Goal: Transaction & Acquisition: Download file/media

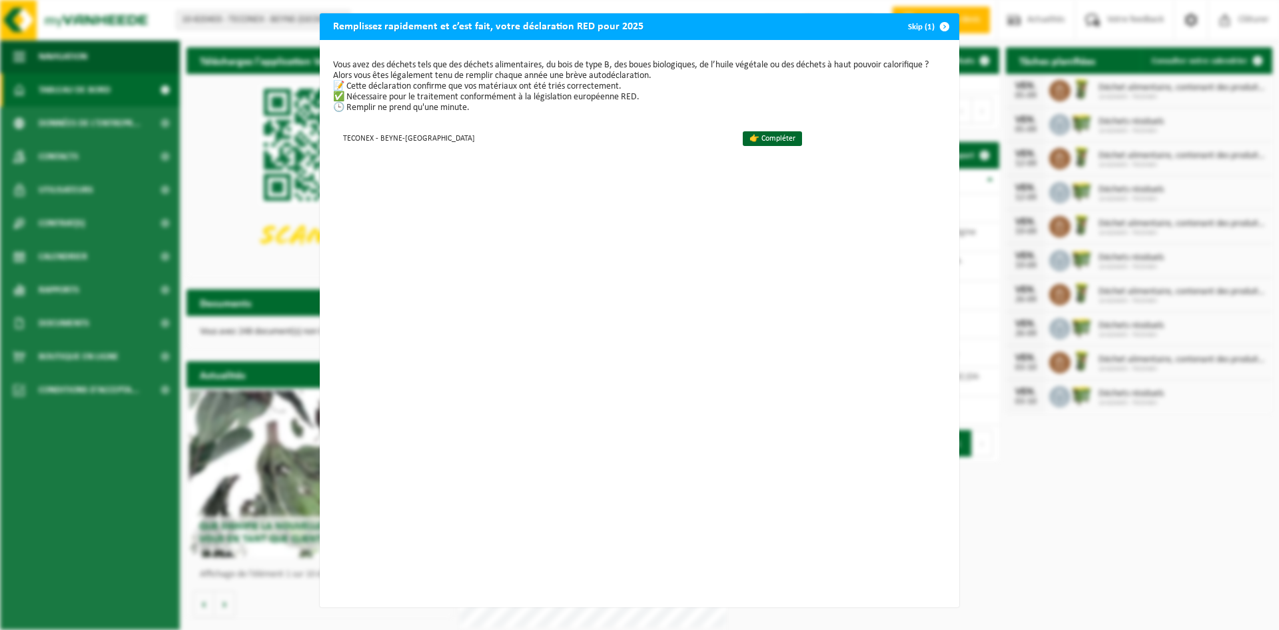
click at [937, 24] on span "button" at bounding box center [944, 26] width 27 height 27
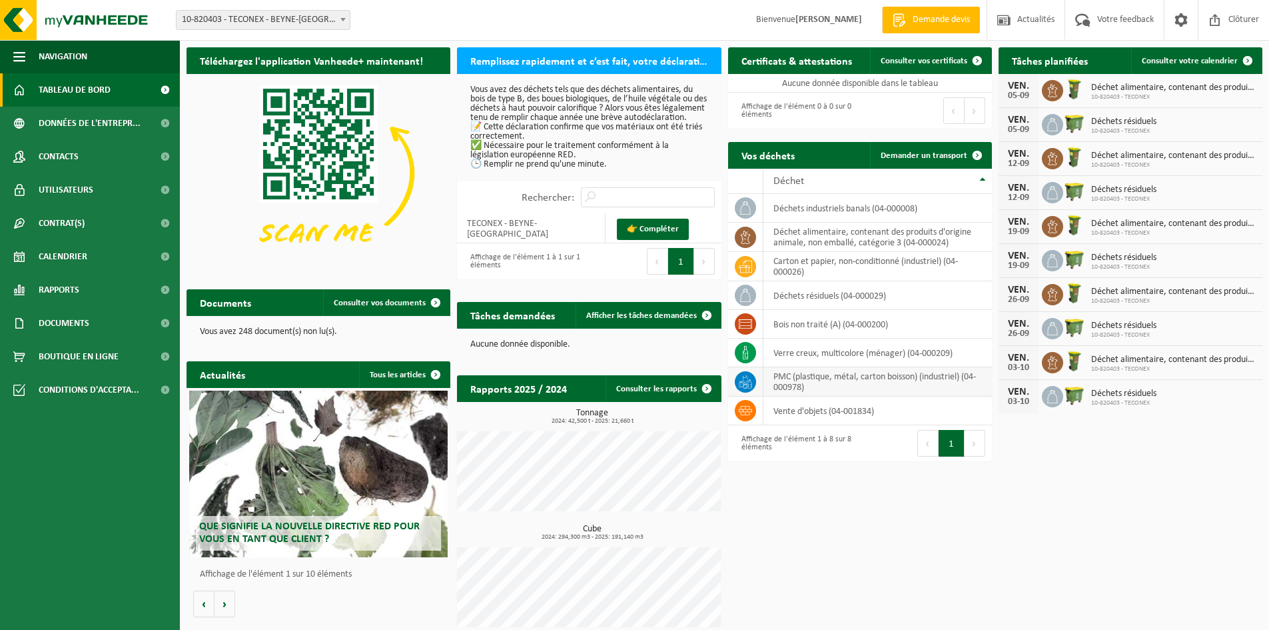
click at [851, 384] on td "PMC (plastique, métal, carton boisson) (industriel) (04-000978)" at bounding box center [877, 381] width 228 height 29
drag, startPoint x: 517, startPoint y: 104, endPoint x: 538, endPoint y: 149, distance: 49.5
click at [538, 149] on p "Vous avez des déchets tels que des déchets alimentaires, du bois de type B, des…" at bounding box center [588, 127] width 237 height 84
click at [540, 155] on p "Vous avez des déchets tels que des déchets alimentaires, du bois de type B, des…" at bounding box center [588, 127] width 237 height 84
drag, startPoint x: 561, startPoint y: 164, endPoint x: 574, endPoint y: 163, distance: 12.7
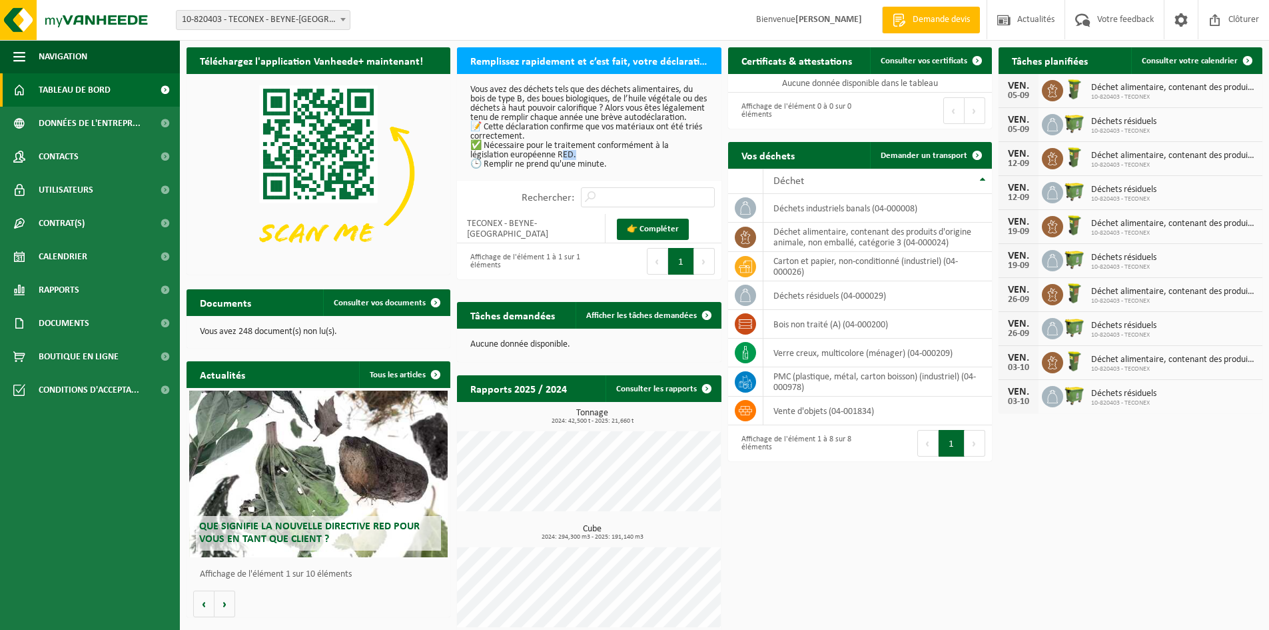
click at [574, 163] on p "Vous avez des déchets tels que des déchets alimentaires, du bois de type B, des…" at bounding box center [588, 127] width 237 height 84
copy p "RED"
click at [873, 541] on div "Téléchargez l'application Vanheede+ maintenant! Cachez Remplissez rapidement et…" at bounding box center [724, 341] width 1082 height 600
click at [1113, 482] on div "Téléchargez l'application Vanheede+ maintenant! Cachez Remplissez rapidement et…" at bounding box center [724, 341] width 1082 height 600
click at [1039, 495] on div "Téléchargez l'application Vanheede+ maintenant! Cachez Remplissez rapidement et…" at bounding box center [724, 341] width 1082 height 600
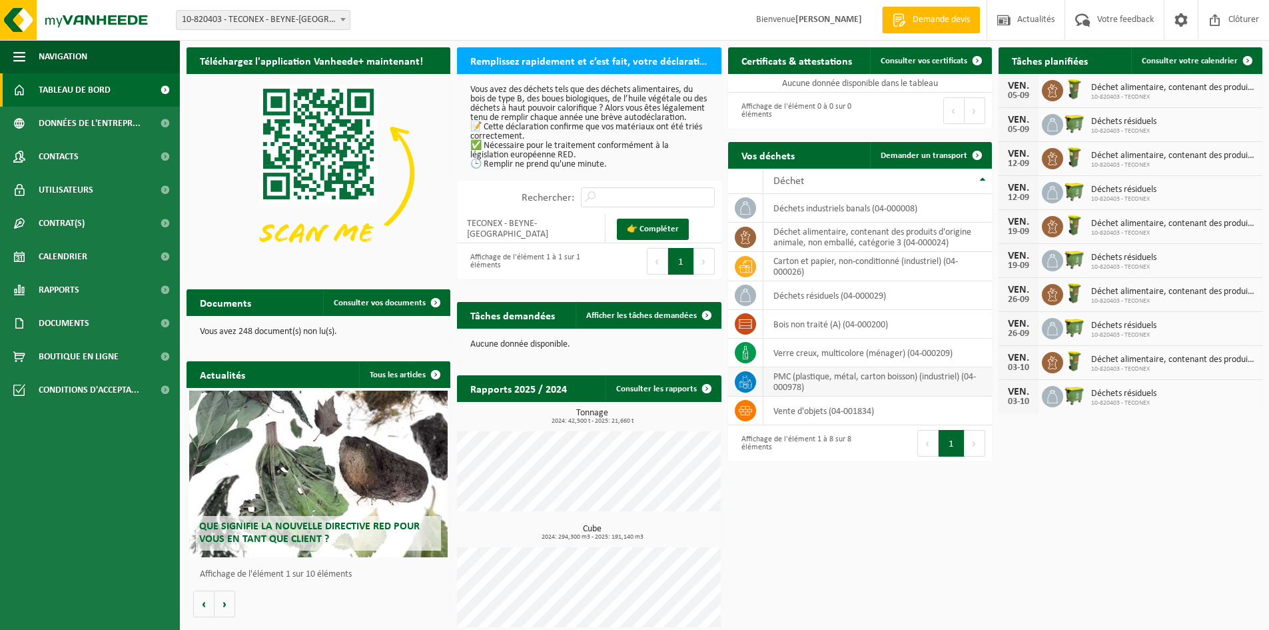
click at [795, 379] on td "PMC (plastique, métal, carton boisson) (industriel) (04-000978)" at bounding box center [877, 381] width 228 height 29
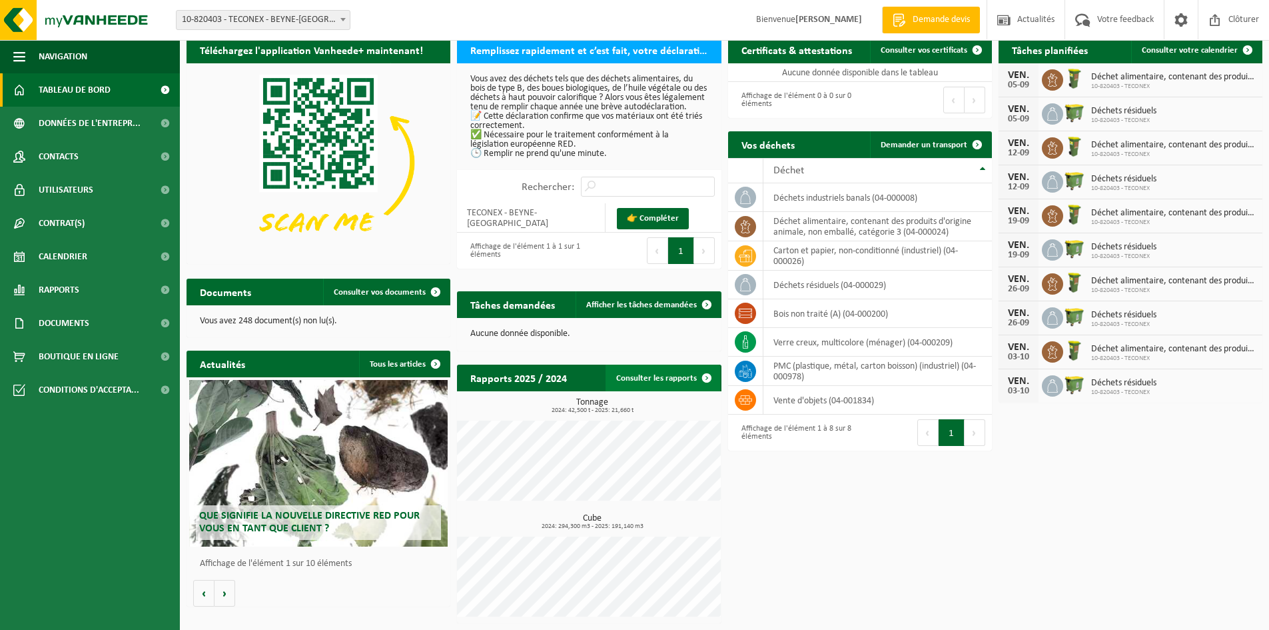
click at [671, 374] on link "Consulter les rapports" at bounding box center [663, 377] width 115 height 27
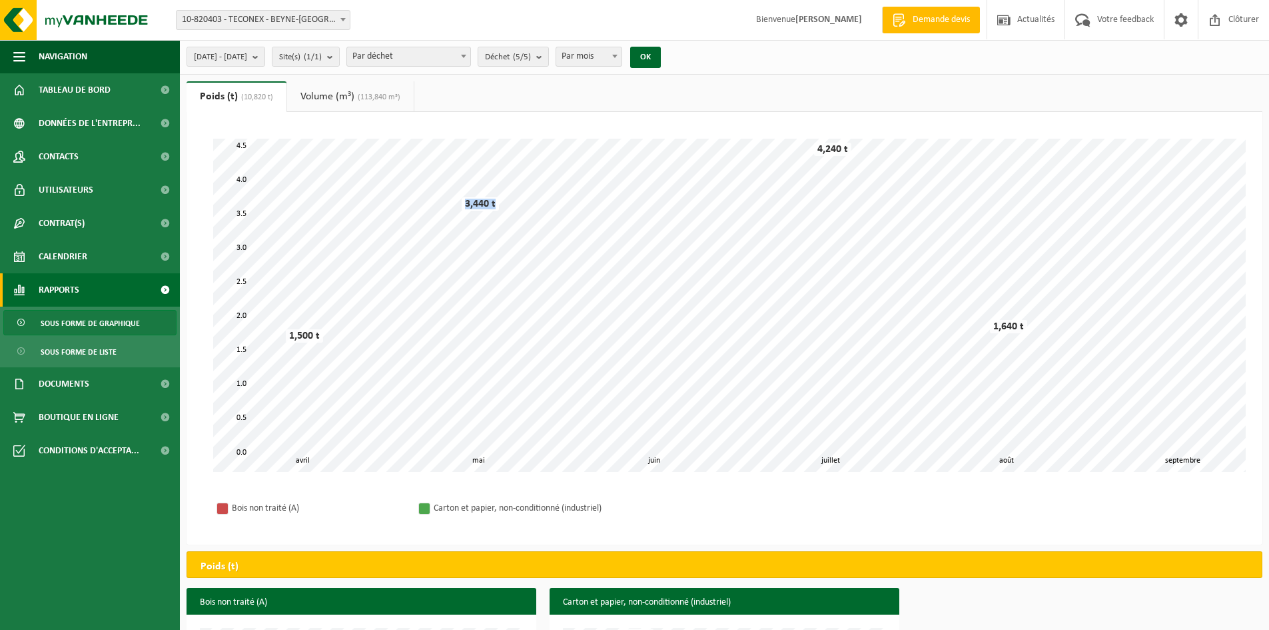
drag, startPoint x: 472, startPoint y: 201, endPoint x: 498, endPoint y: 202, distance: 26.0
click at [497, 202] on div "3,440 t" at bounding box center [480, 203] width 37 height 13
click at [838, 152] on div "4,240 t" at bounding box center [832, 149] width 37 height 13
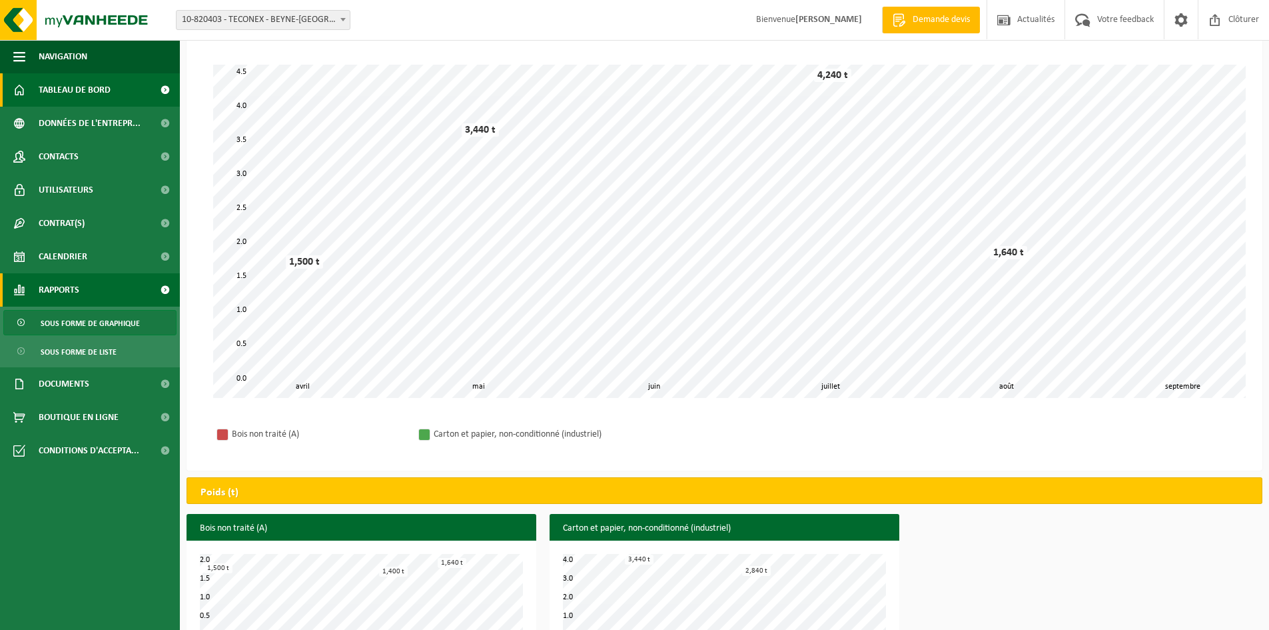
scroll to position [51, 0]
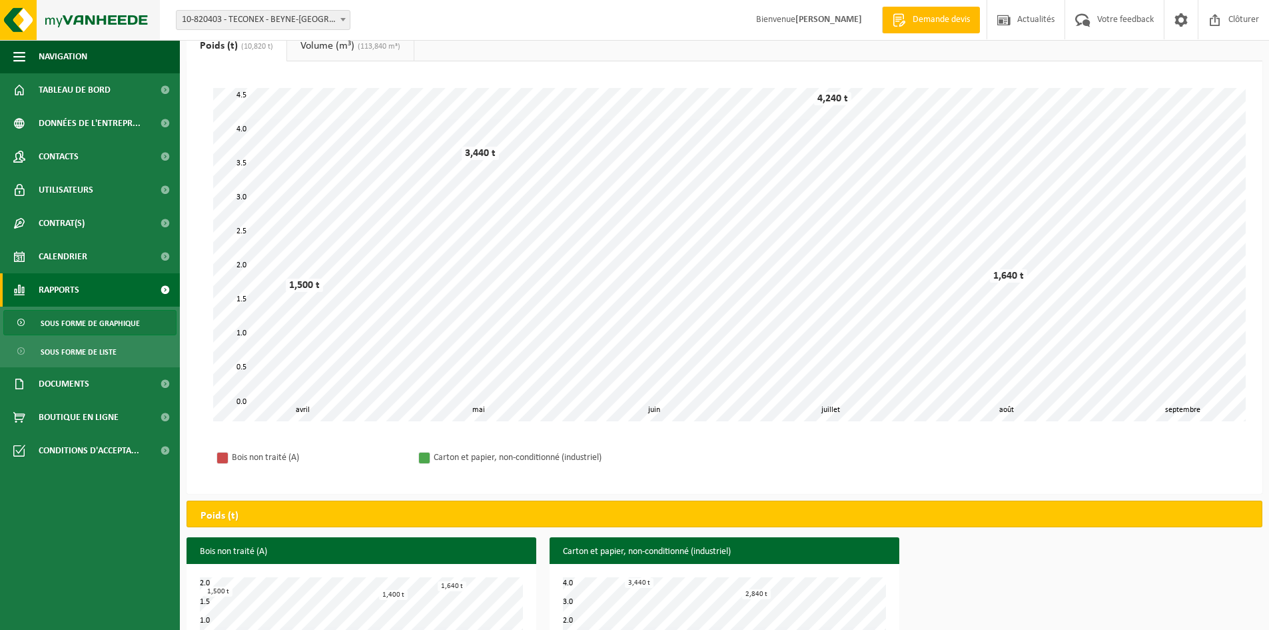
click at [65, 20] on img at bounding box center [80, 20] width 160 height 40
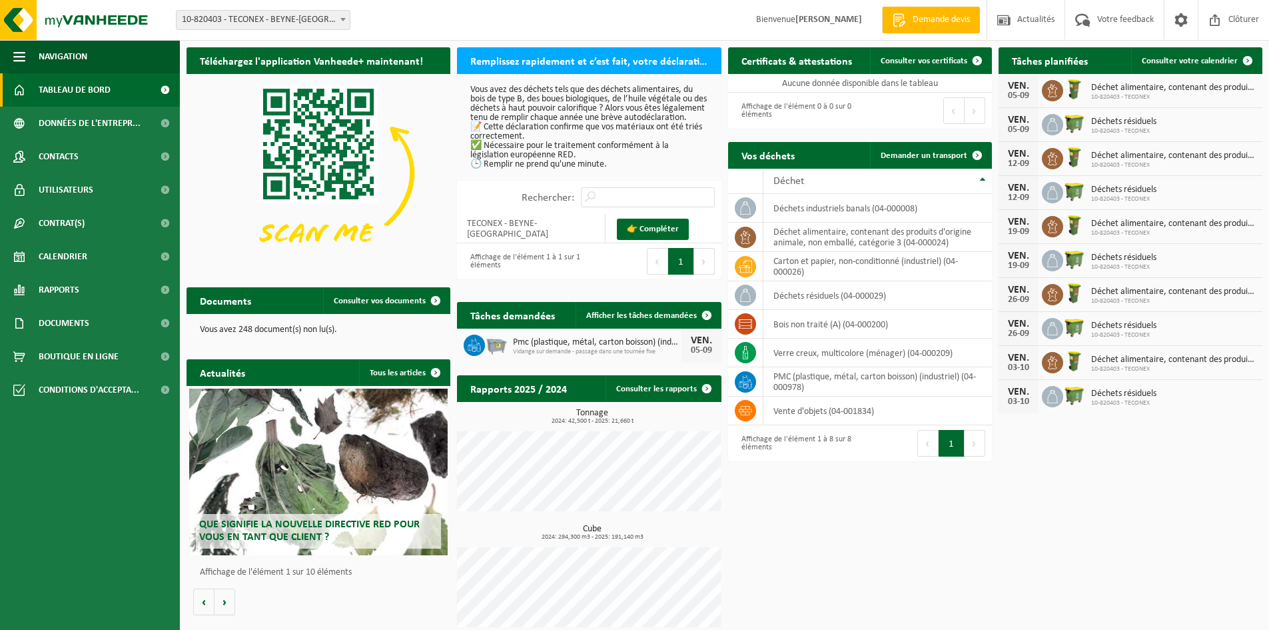
scroll to position [11, 0]
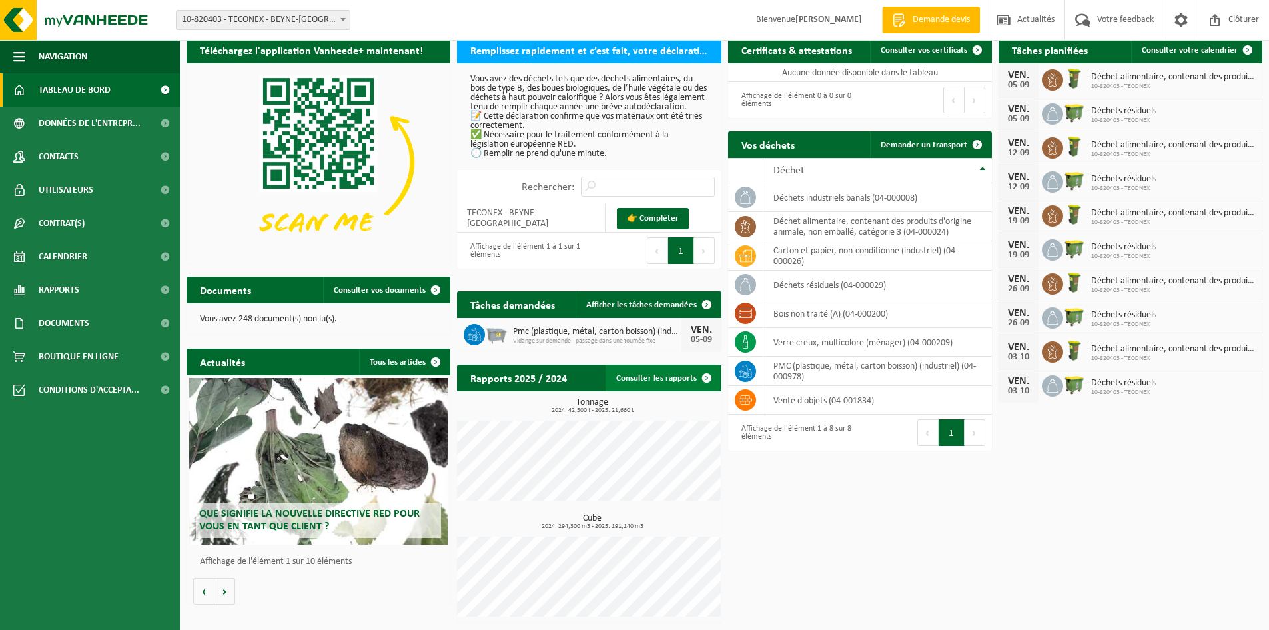
click at [661, 376] on link "Consulter les rapports" at bounding box center [663, 377] width 115 height 27
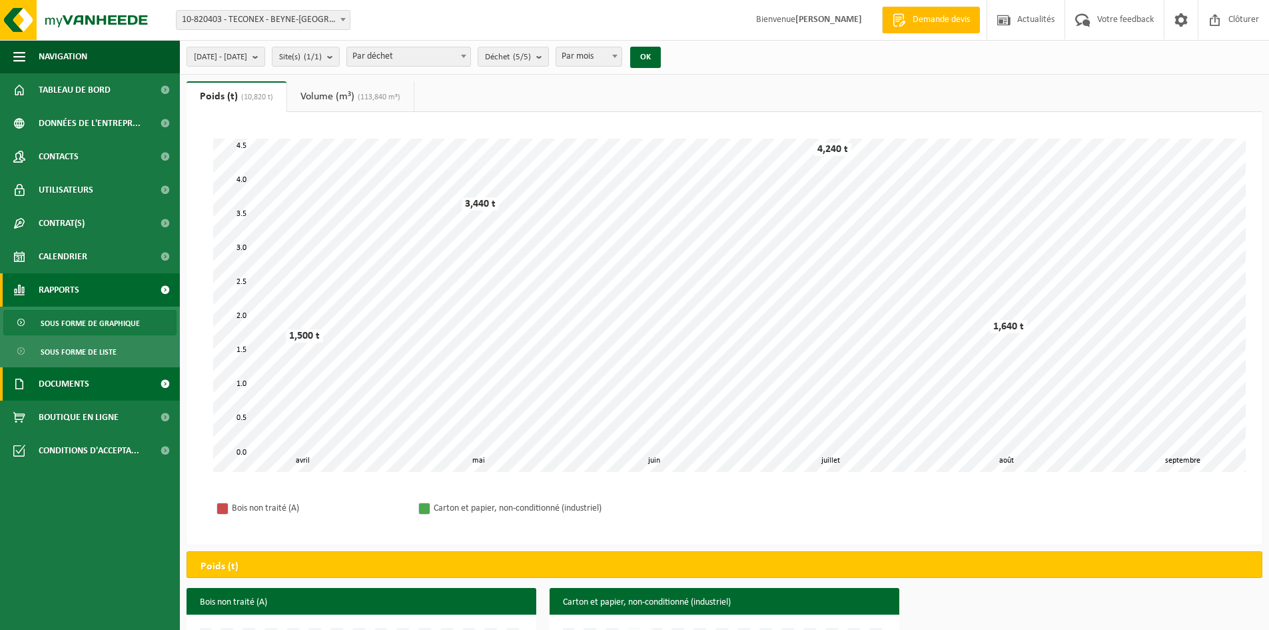
click at [87, 376] on span "Documents" at bounding box center [64, 383] width 51 height 33
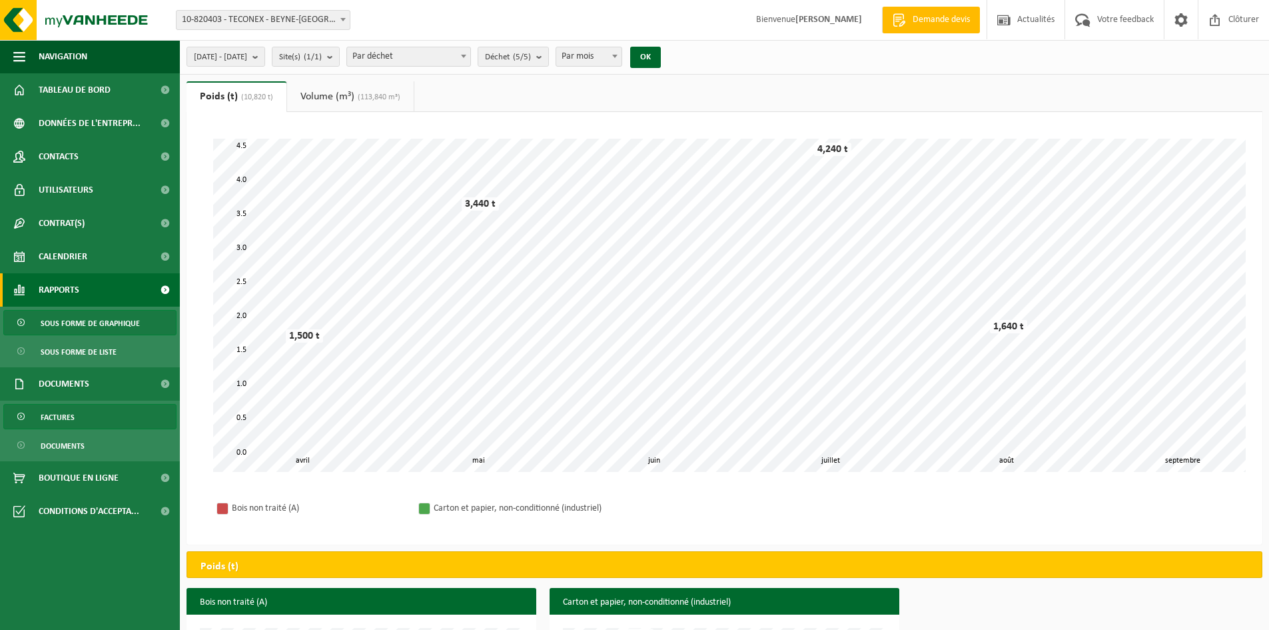
click at [58, 420] on span "Factures" at bounding box center [58, 416] width 34 height 25
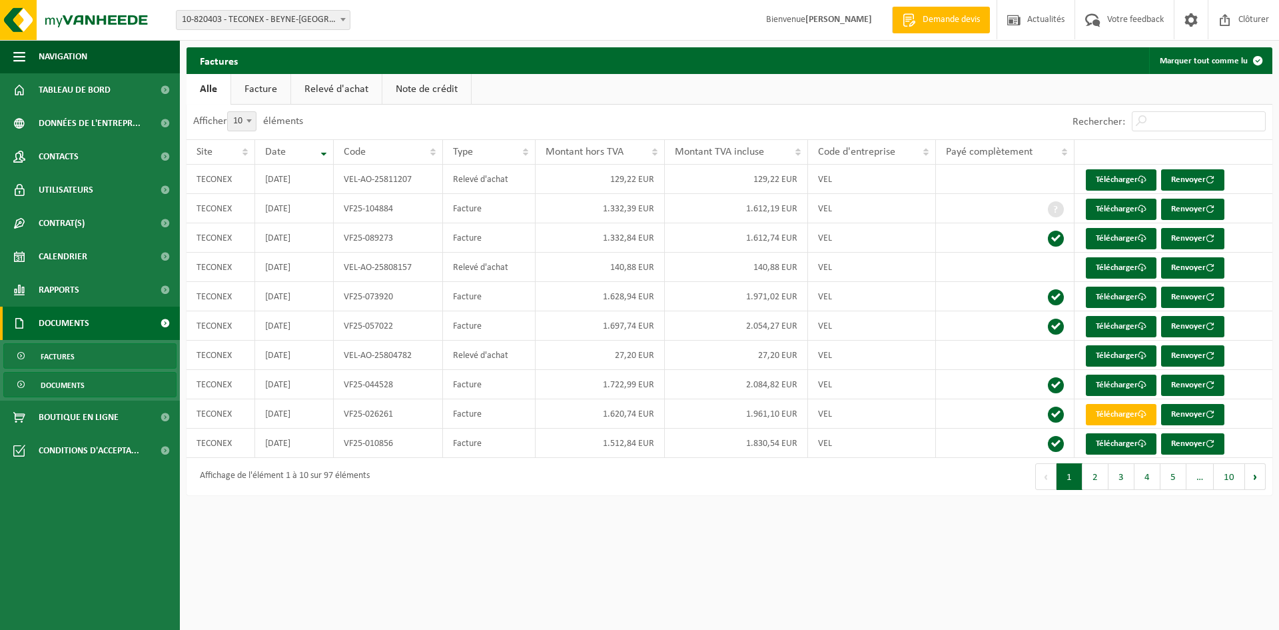
click at [20, 382] on span at bounding box center [22, 384] width 11 height 25
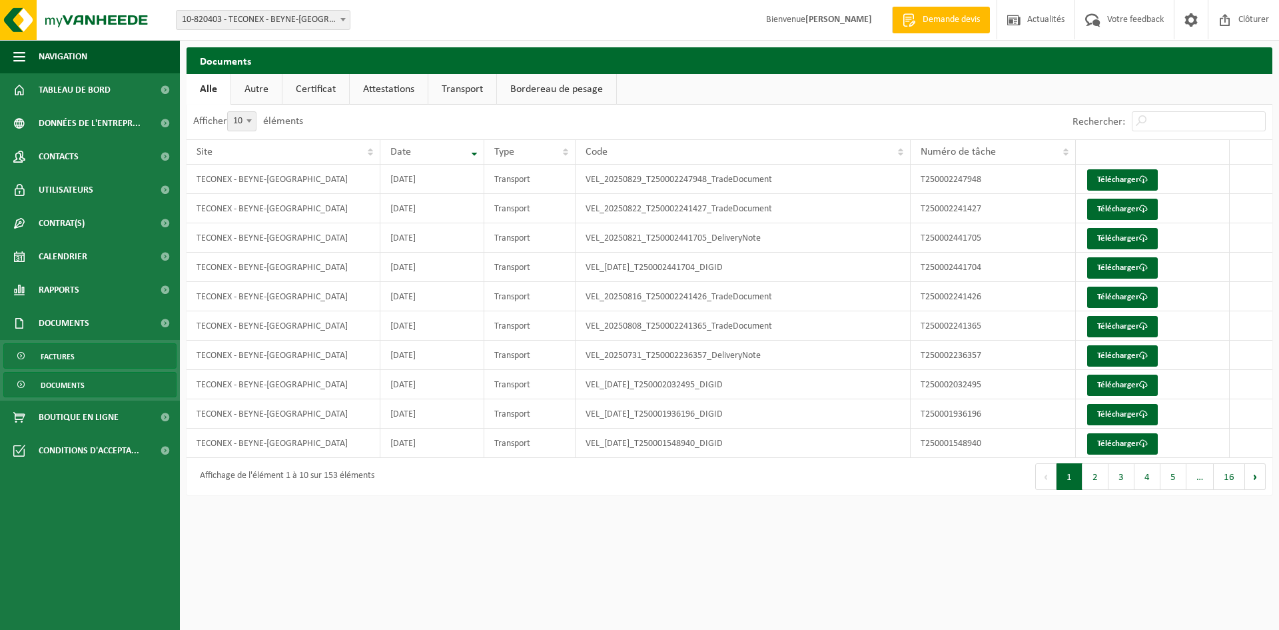
click at [94, 359] on link "Factures" at bounding box center [89, 355] width 173 height 25
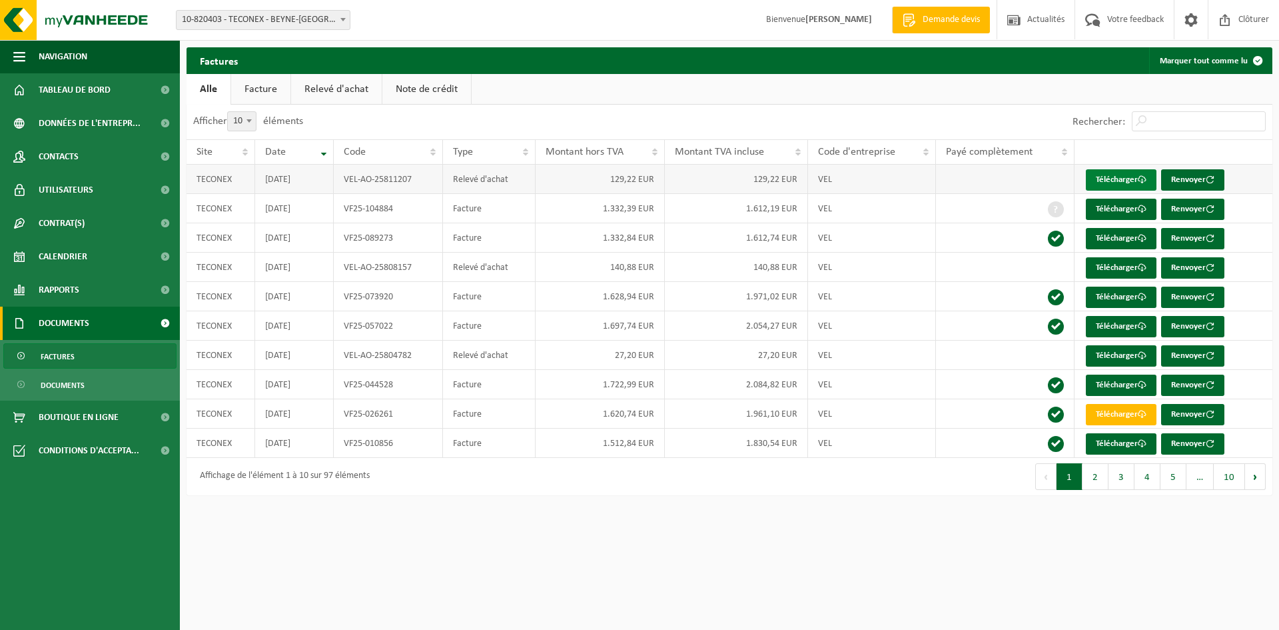
click at [1132, 175] on link "Télécharger" at bounding box center [1121, 179] width 71 height 21
click at [1092, 214] on link "Télécharger" at bounding box center [1121, 209] width 71 height 21
click at [1117, 239] on link "Télécharger" at bounding box center [1121, 238] width 71 height 21
click at [1130, 207] on link "Télécharger" at bounding box center [1121, 209] width 71 height 21
click at [258, 93] on link "Facture" at bounding box center [260, 89] width 59 height 31
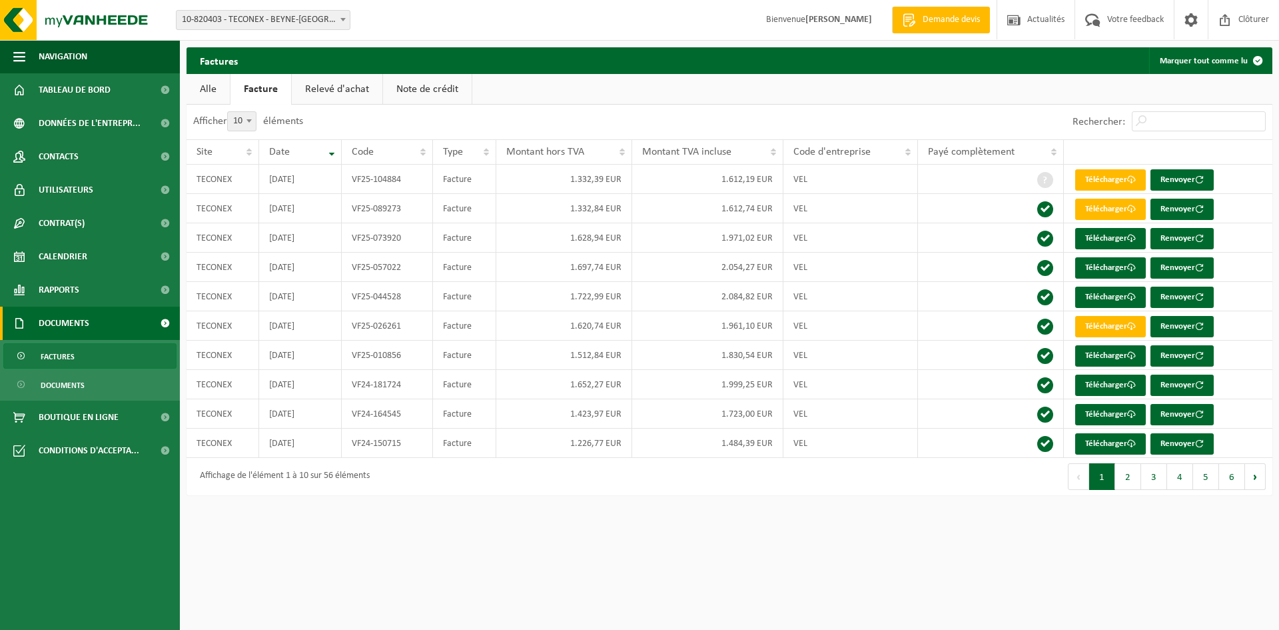
click at [346, 89] on link "Relevé d'achat" at bounding box center [337, 89] width 91 height 31
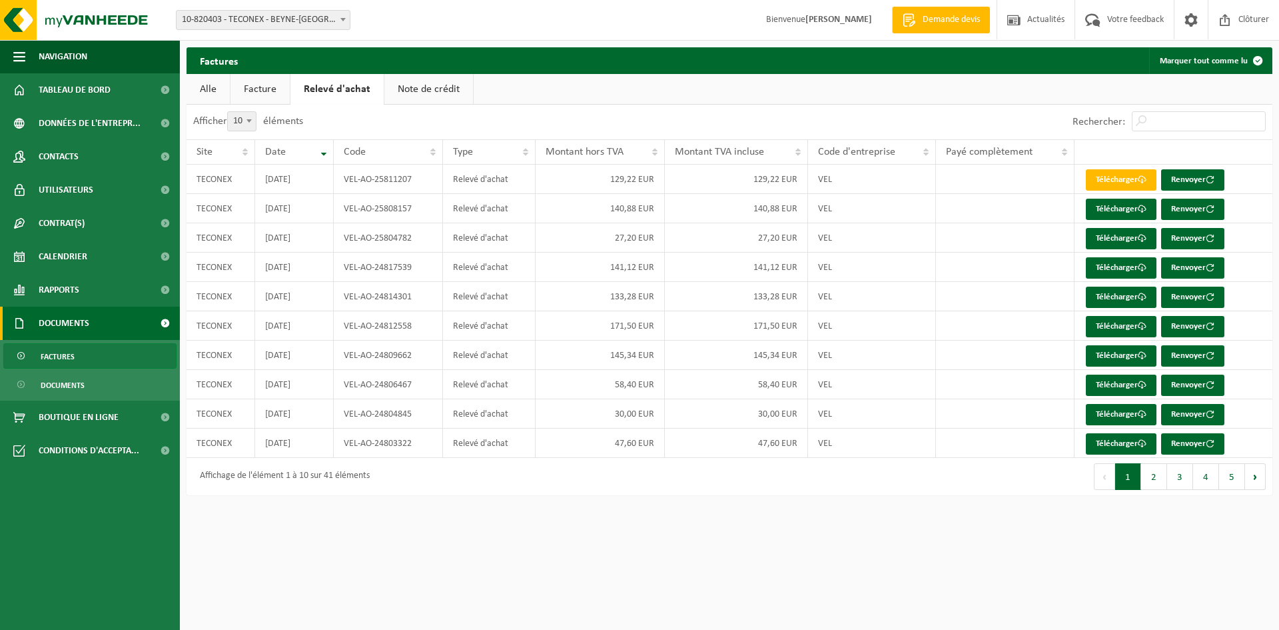
click at [408, 89] on link "Note de crédit" at bounding box center [428, 89] width 89 height 31
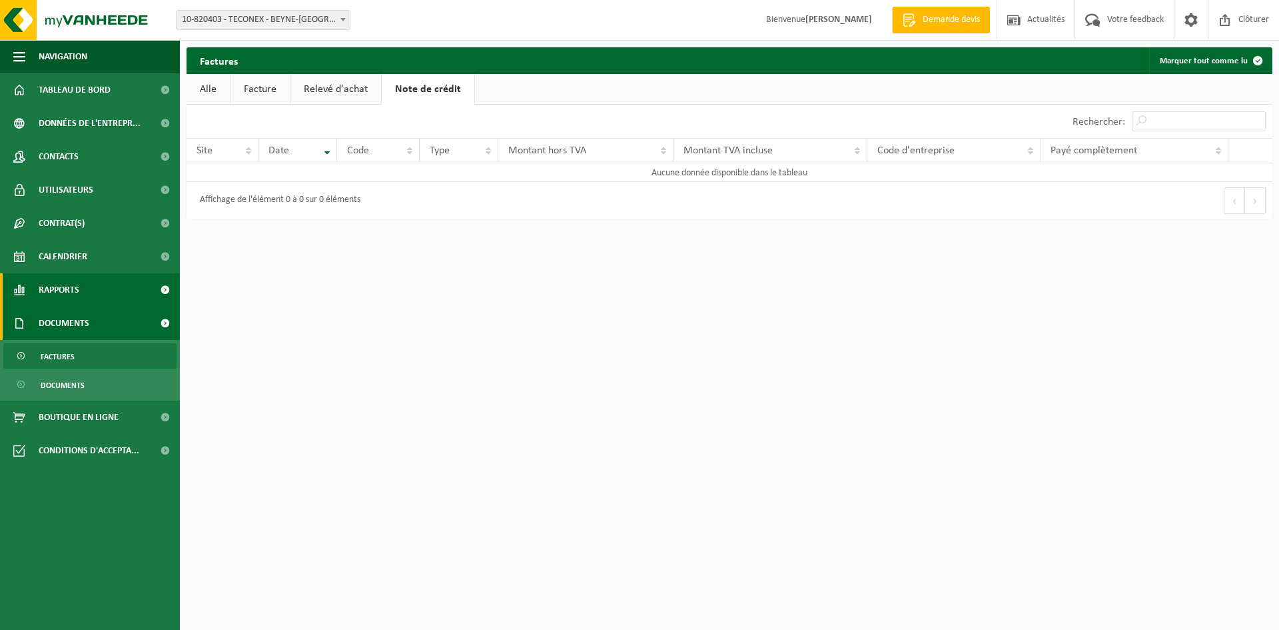
click at [94, 278] on link "Rapports" at bounding box center [90, 289] width 180 height 33
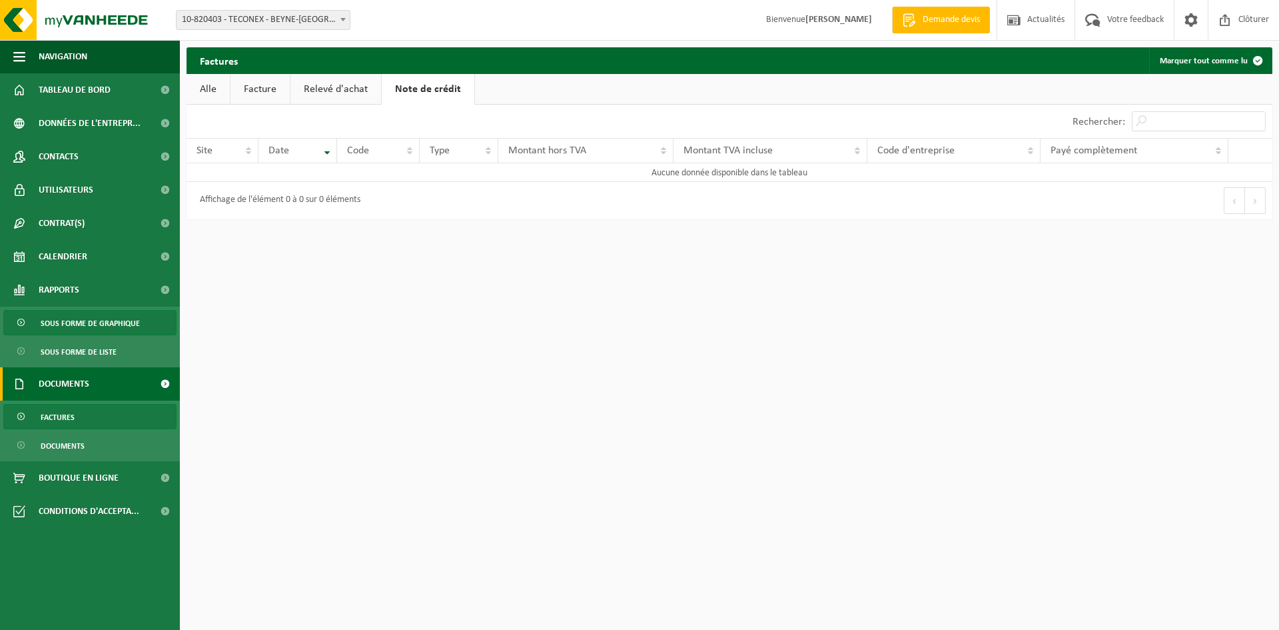
click at [111, 316] on span "Sous forme de graphique" at bounding box center [90, 322] width 99 height 25
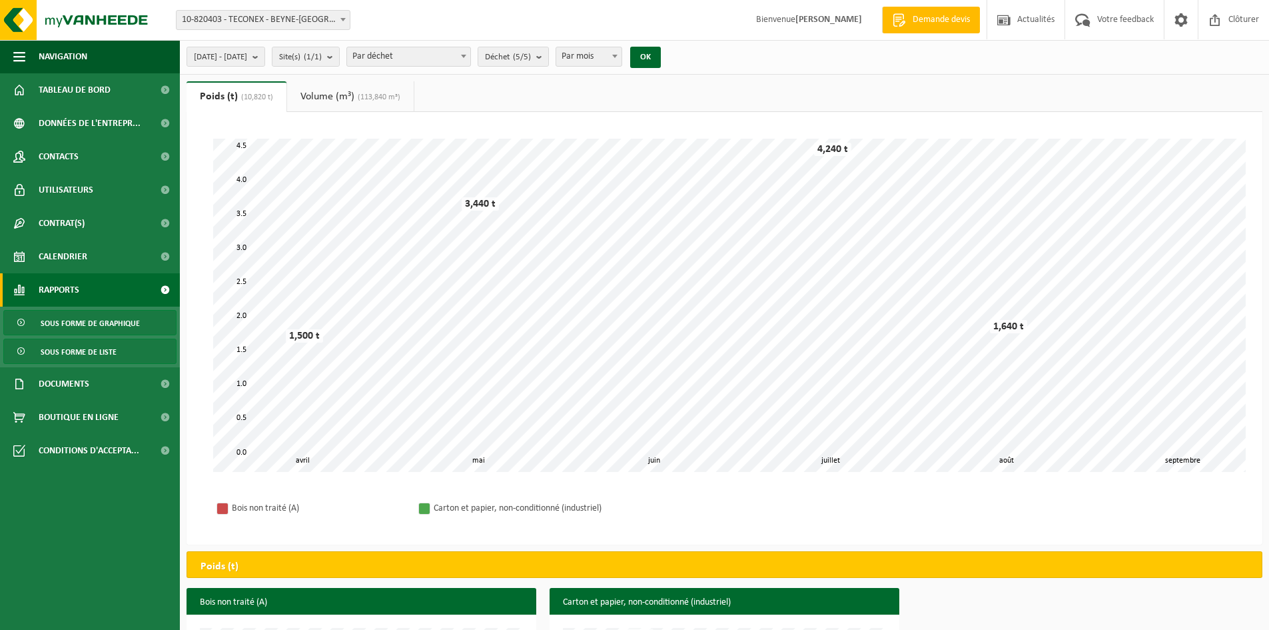
click at [109, 345] on span "Sous forme de liste" at bounding box center [79, 351] width 76 height 25
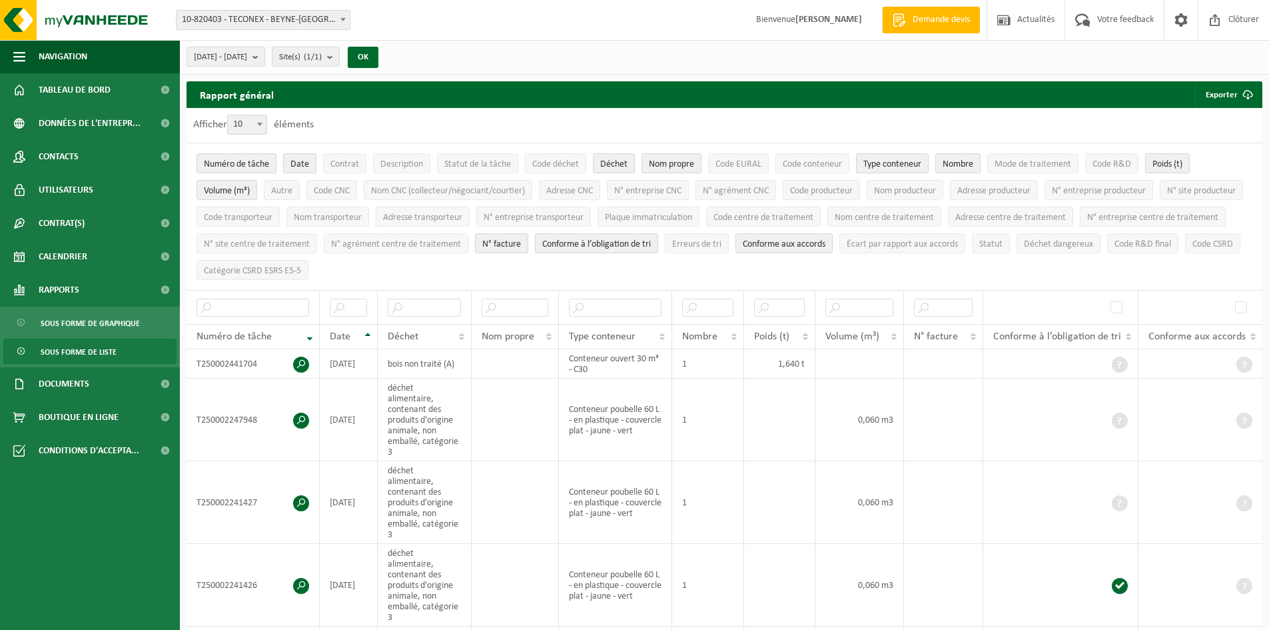
click at [1082, 173] on li "Mode de traitement" at bounding box center [1033, 163] width 98 height 27
click at [521, 239] on span "N° facture" at bounding box center [501, 244] width 39 height 10
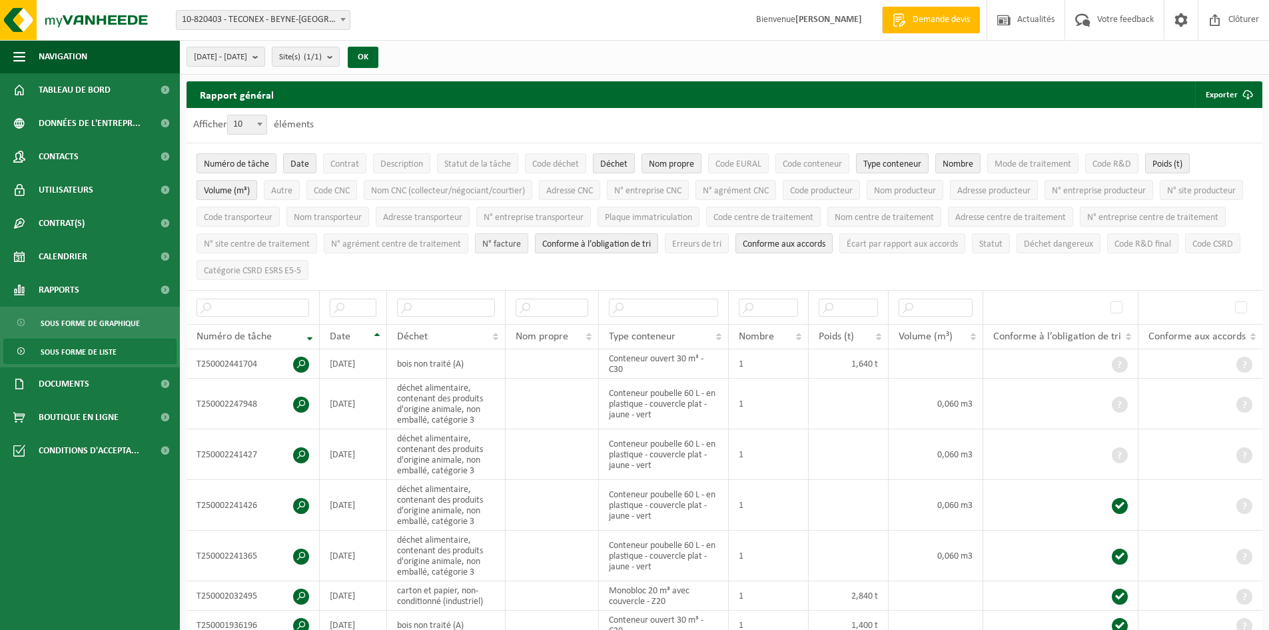
click at [521, 239] on span "N° facture" at bounding box center [501, 244] width 39 height 10
